Goal: Task Accomplishment & Management: Manage account settings

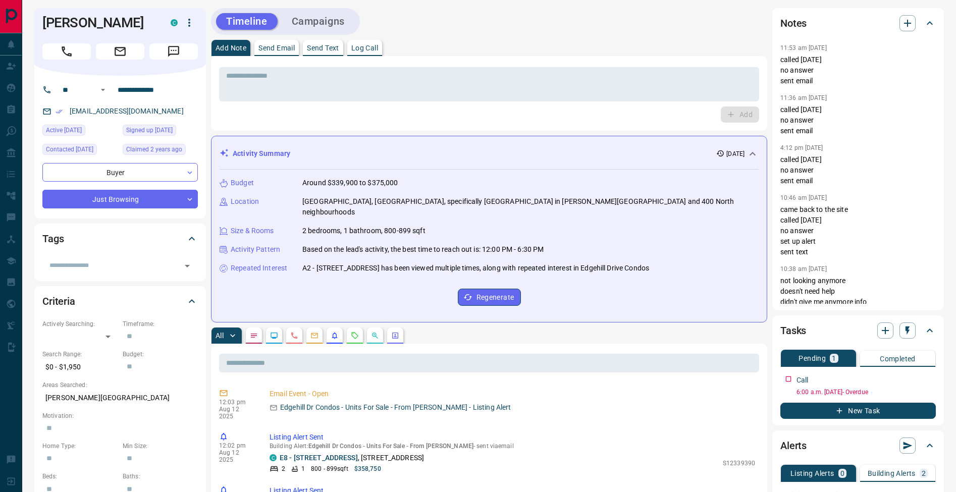
scroll to position [196, 0]
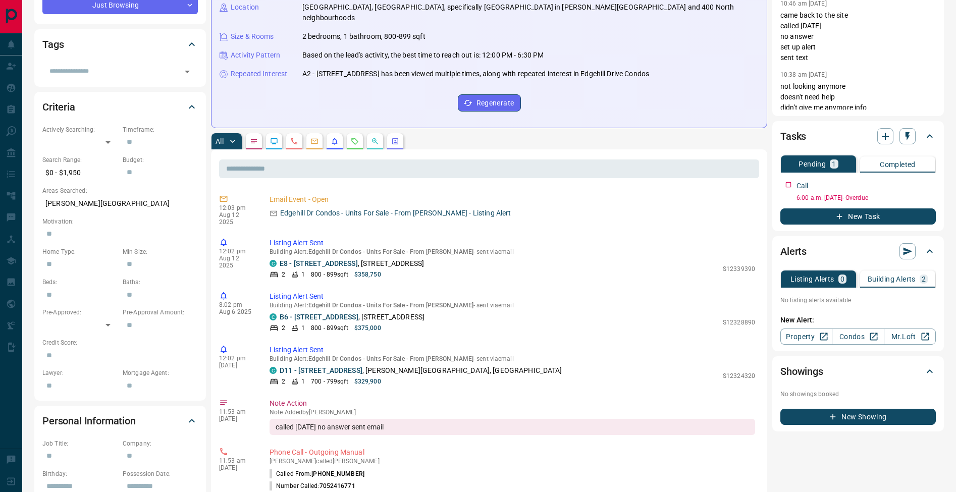
click at [927, 277] on div "2" at bounding box center [924, 279] width 8 height 9
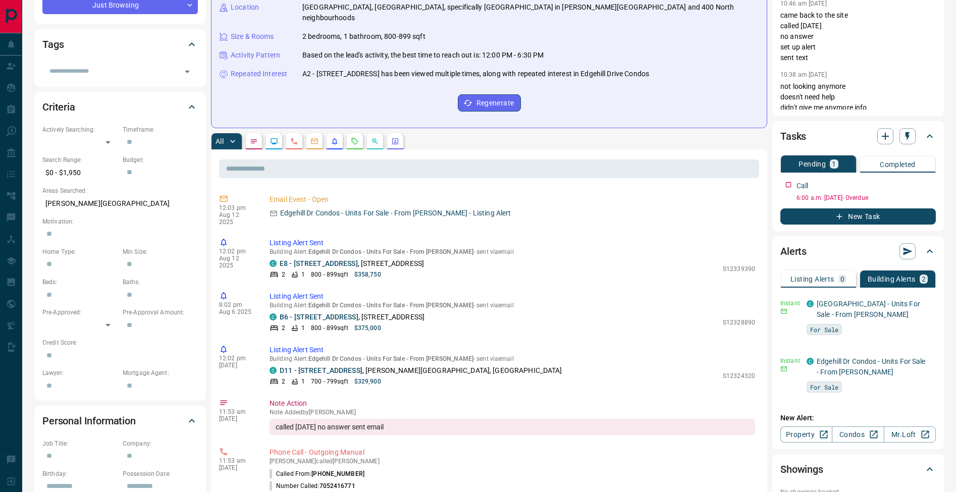
click at [819, 280] on p "Listing Alerts" at bounding box center [812, 279] width 44 height 7
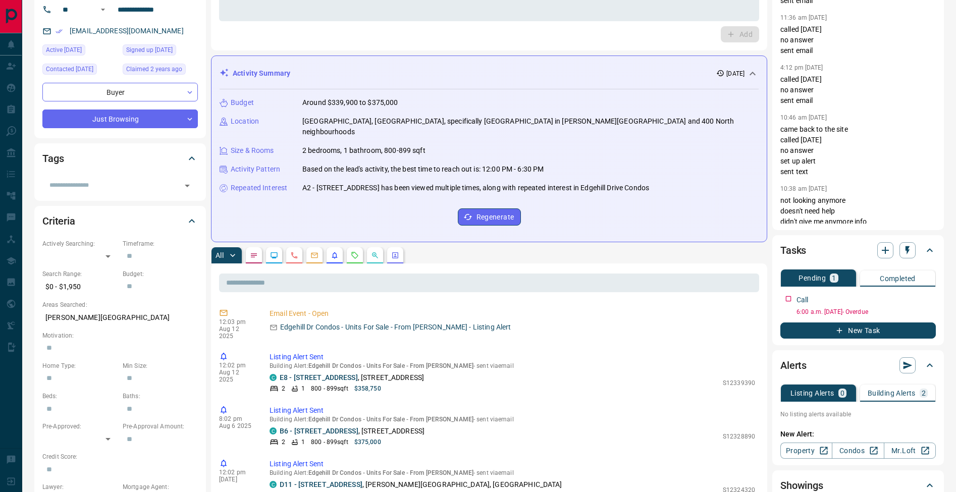
scroll to position [0, 0]
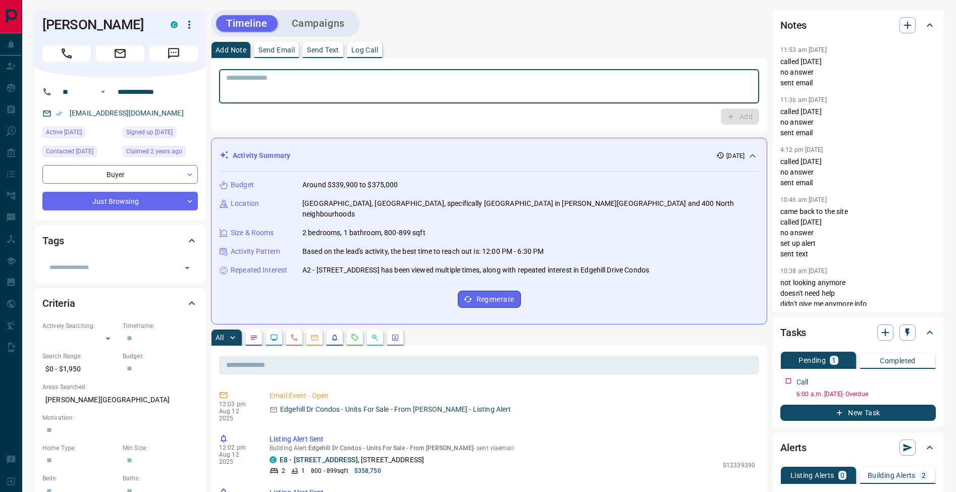
click at [351, 93] on textarea at bounding box center [489, 87] width 526 height 26
click at [373, 56] on button "Log Call" at bounding box center [364, 50] width 35 height 16
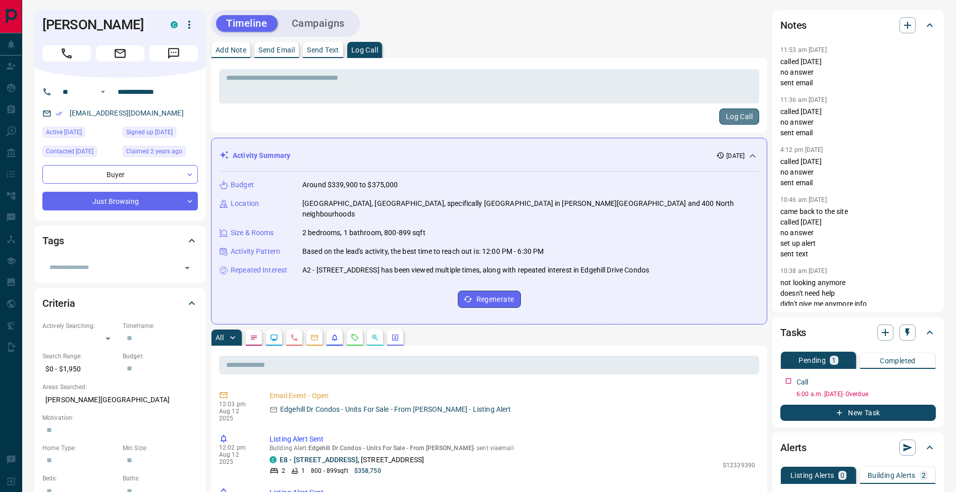
click at [748, 121] on button "Log Call" at bounding box center [739, 117] width 40 height 16
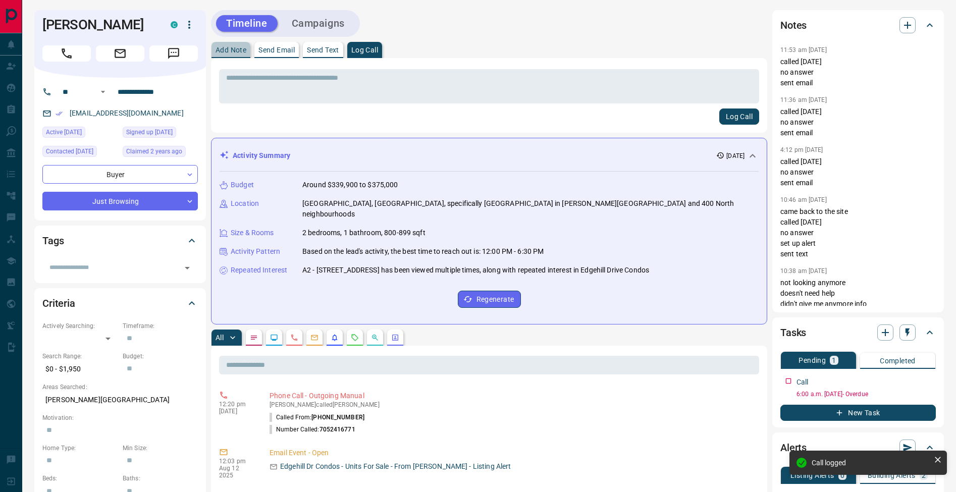
click at [241, 52] on p "Add Note" at bounding box center [230, 49] width 31 height 7
click at [245, 75] on textarea at bounding box center [489, 87] width 526 height 26
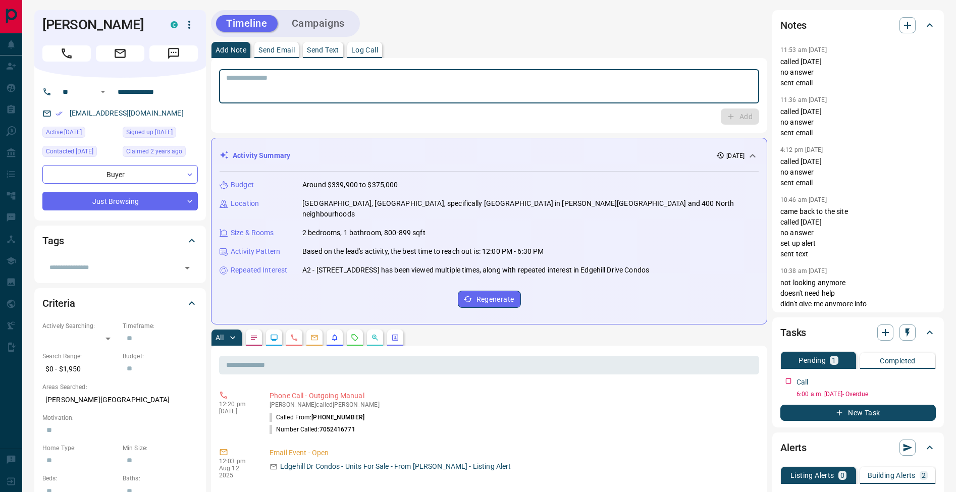
click at [361, 86] on textarea at bounding box center [489, 87] width 526 height 26
click at [931, 381] on icon "button" at bounding box center [929, 379] width 8 height 8
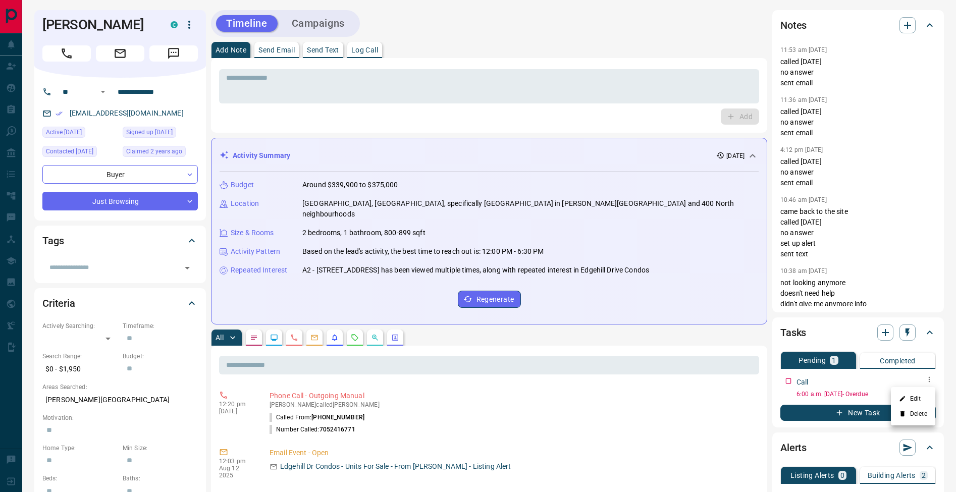
click at [927, 398] on li "Edit" at bounding box center [913, 398] width 44 height 15
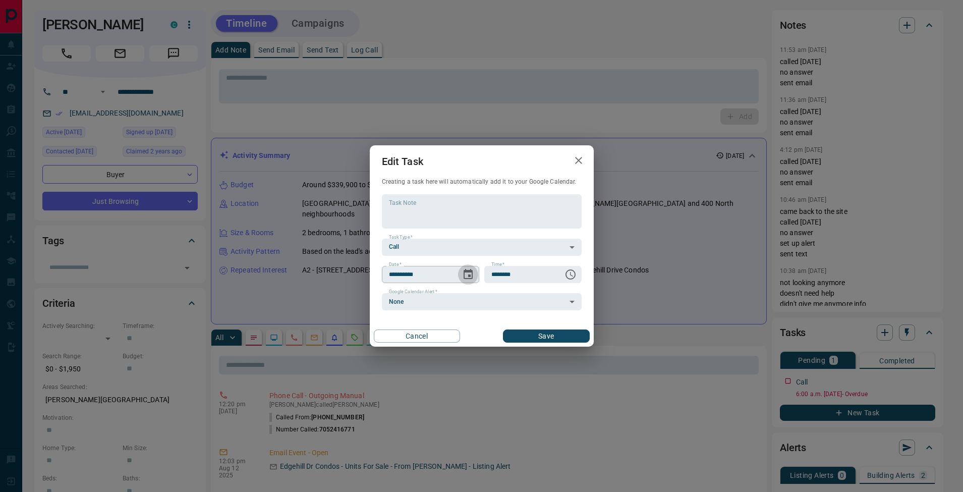
click at [465, 275] on icon "Choose date, selected date is Aug 7, 2025" at bounding box center [468, 274] width 12 height 12
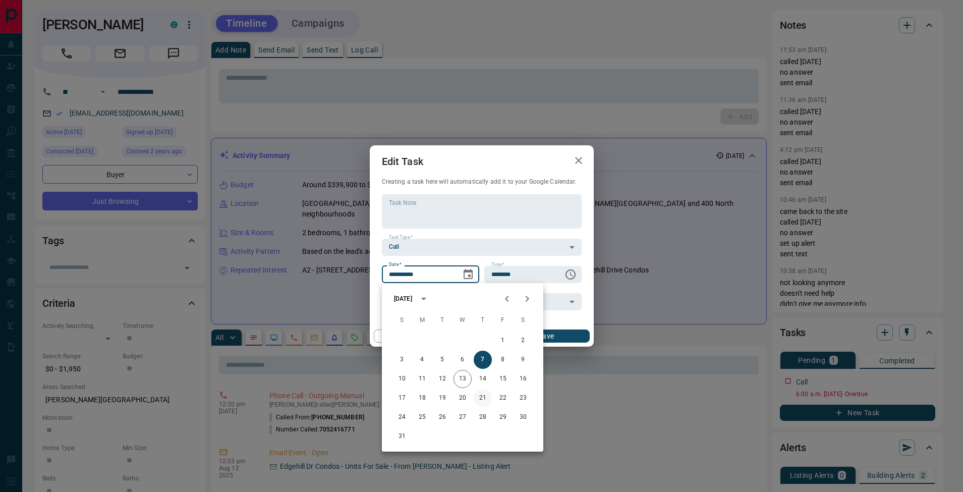
click at [484, 399] on button "21" at bounding box center [483, 398] width 18 height 18
type input "**********"
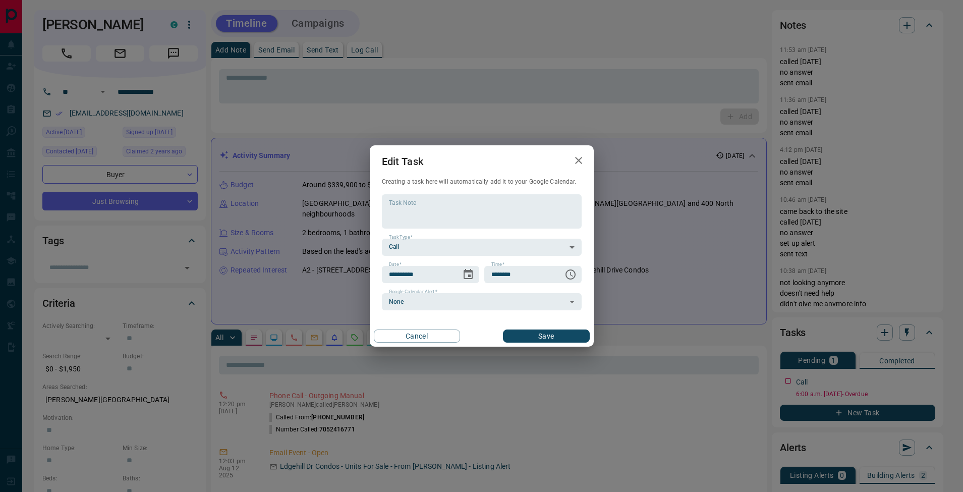
click at [561, 326] on div "Cancel Save" at bounding box center [482, 336] width 224 height 21
click at [562, 333] on button "Save" at bounding box center [546, 336] width 86 height 13
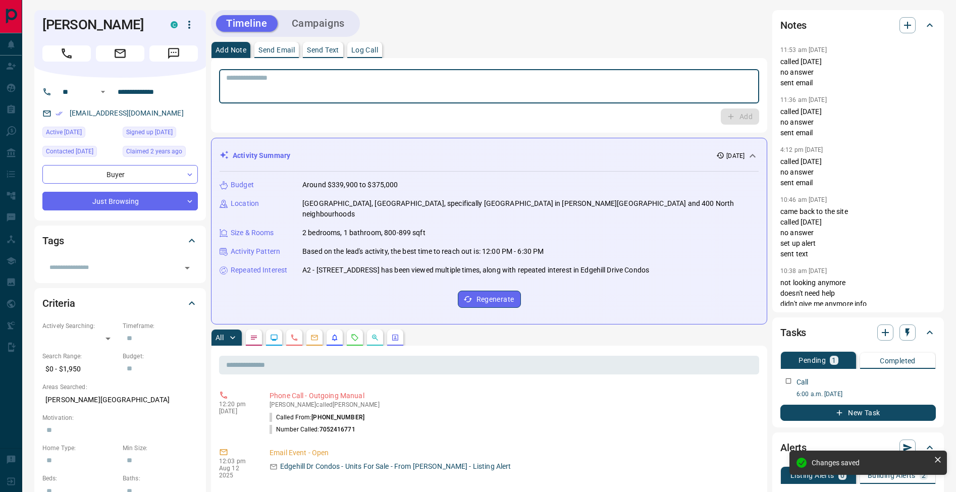
click at [253, 78] on textarea at bounding box center [489, 87] width 526 height 26
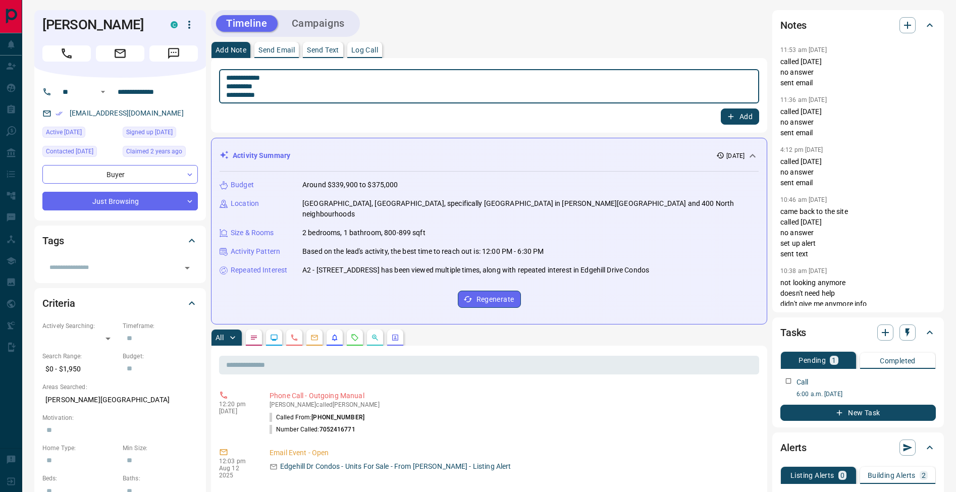
type textarea "**********"
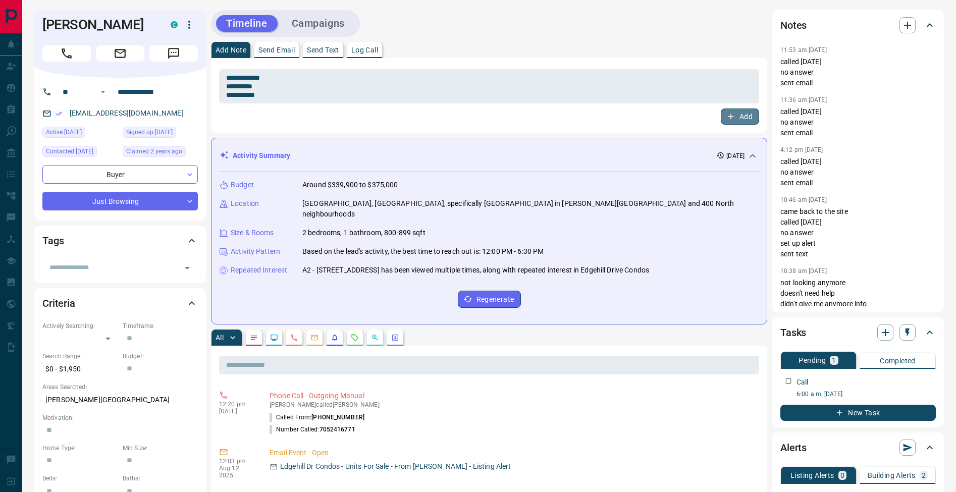
click at [753, 113] on button "Add" at bounding box center [740, 117] width 38 height 16
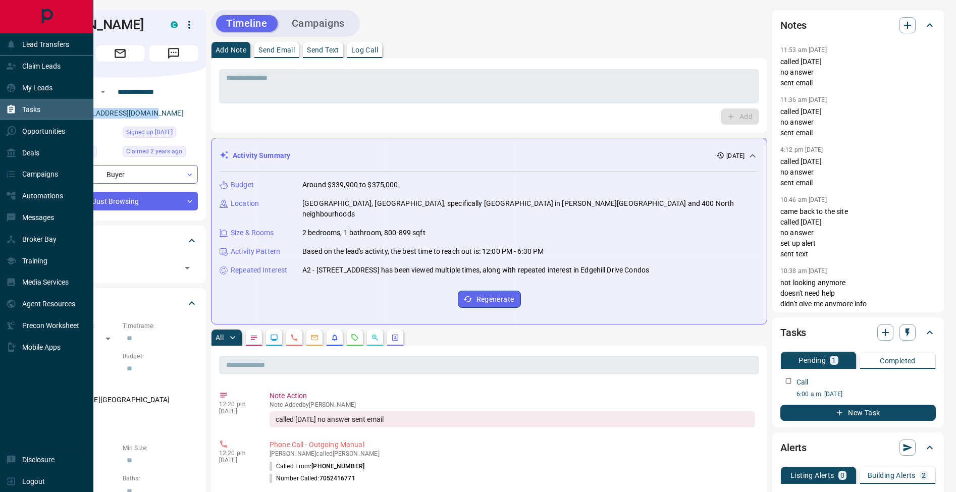
click at [12, 110] on icon at bounding box center [12, 109] width 8 height 9
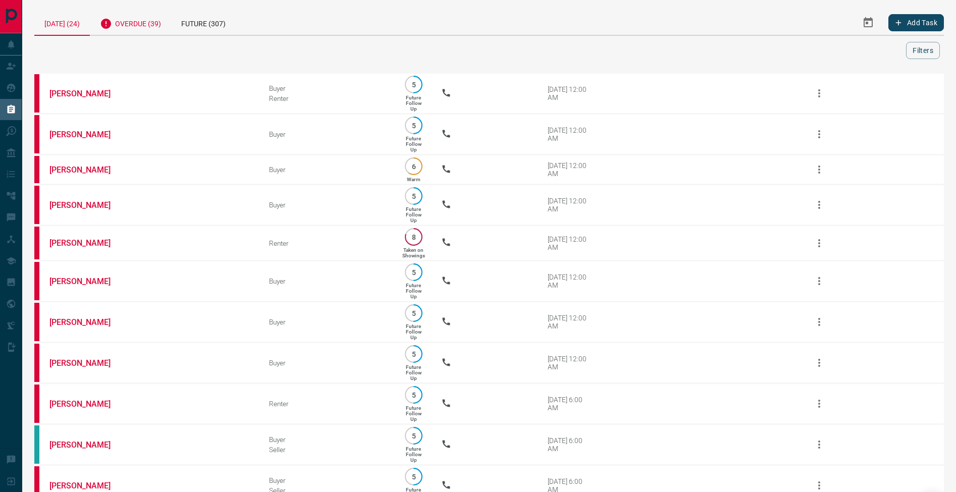
click at [144, 23] on div "Overdue (39)" at bounding box center [130, 22] width 81 height 25
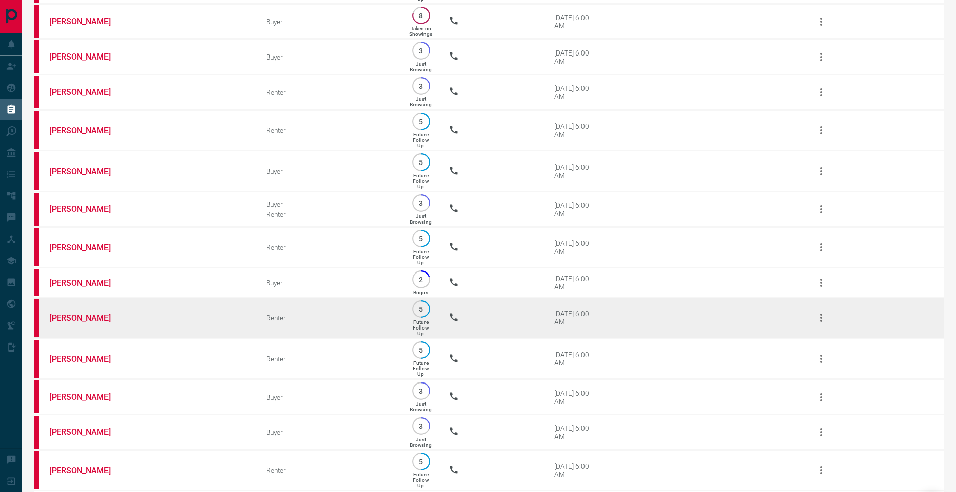
scroll to position [405, 0]
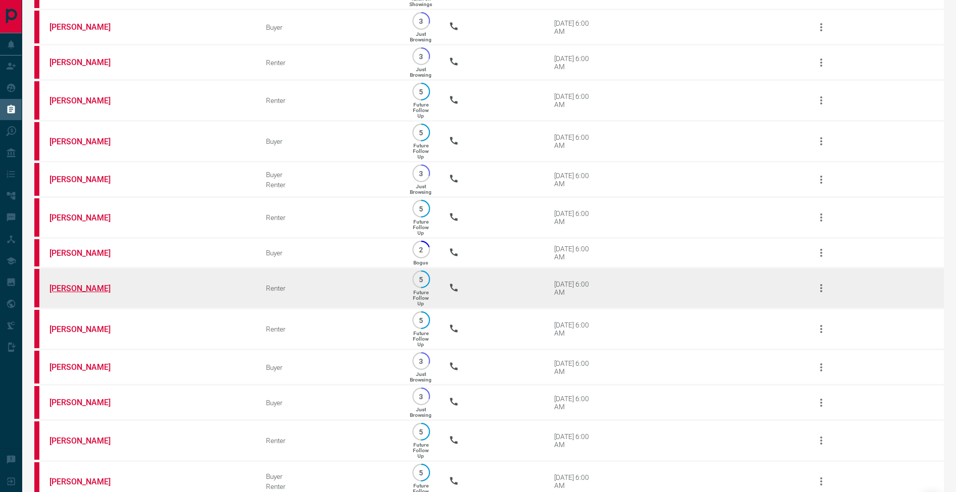
click at [57, 293] on link "[PERSON_NAME]" at bounding box center [87, 289] width 76 height 10
